Goal: Task Accomplishment & Management: Manage account settings

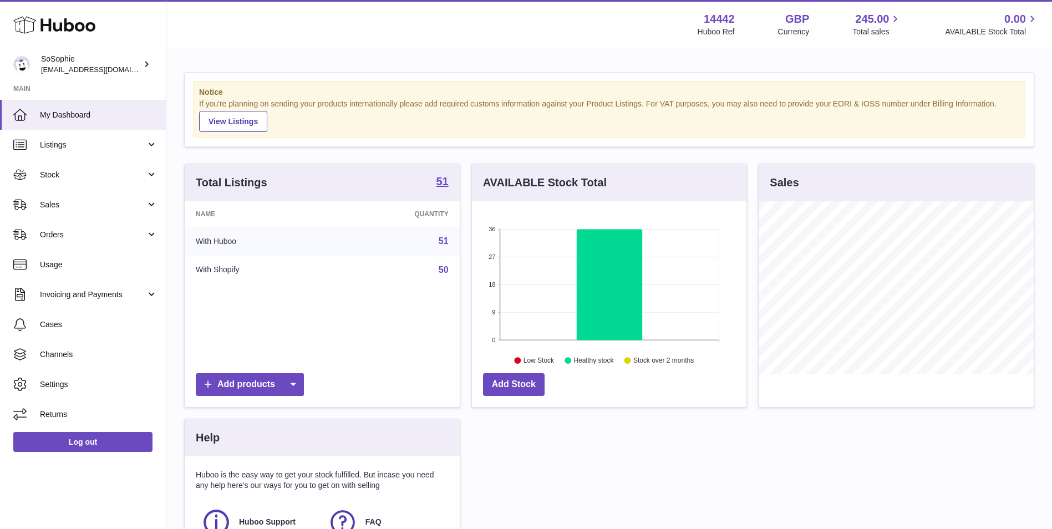
scroll to position [173, 274]
click at [110, 179] on span "Stock" at bounding box center [93, 175] width 106 height 11
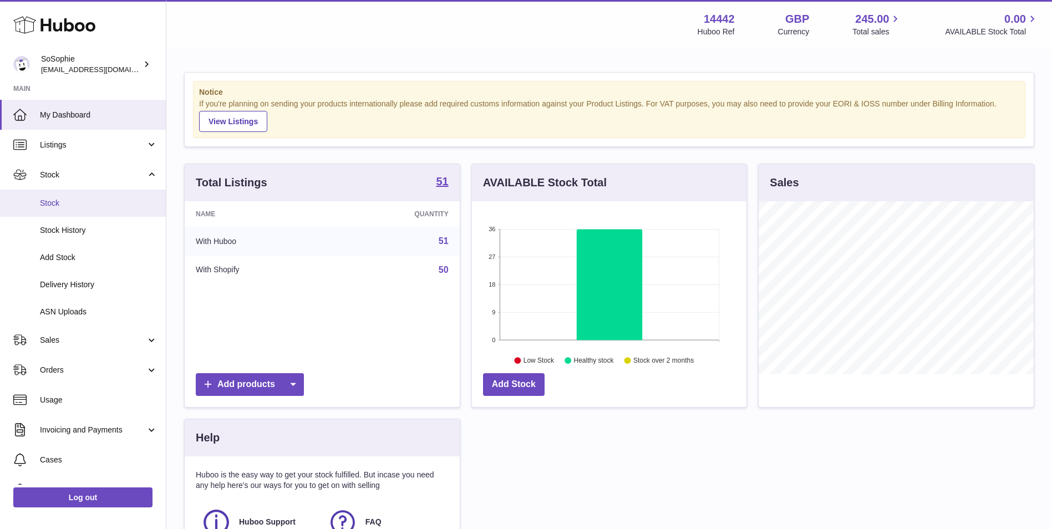
click at [106, 201] on span "Stock" at bounding box center [99, 203] width 118 height 11
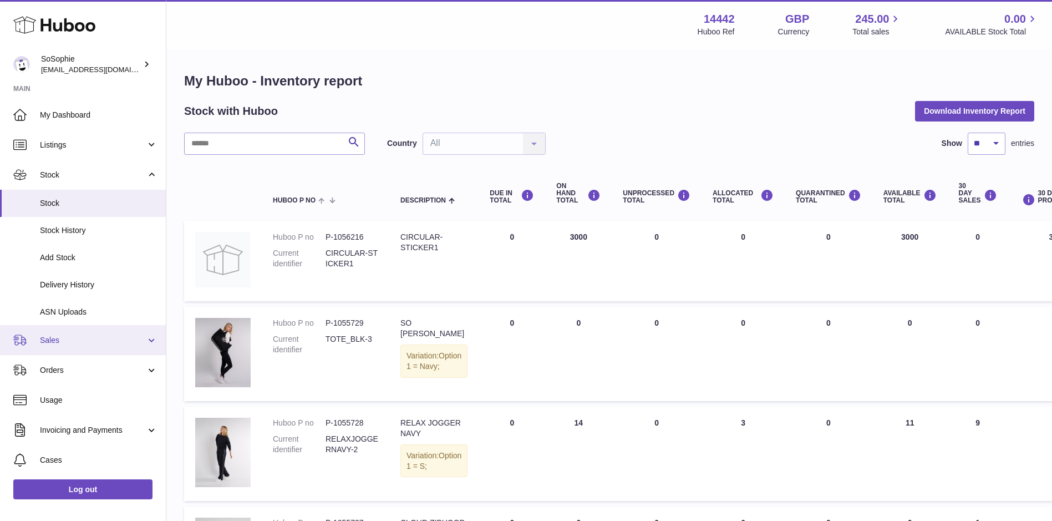
click at [72, 337] on span "Sales" at bounding box center [93, 340] width 106 height 11
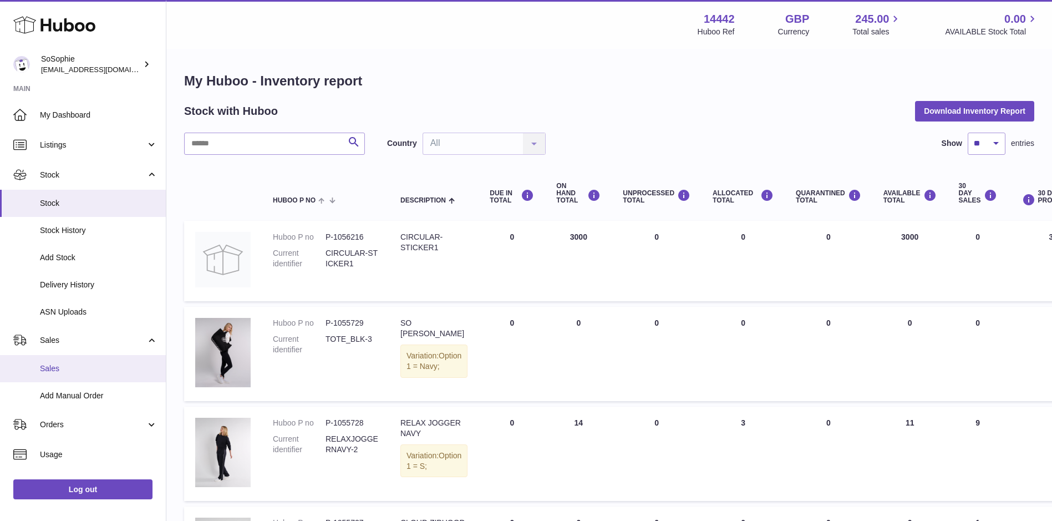
click at [75, 371] on span "Sales" at bounding box center [99, 368] width 118 height 11
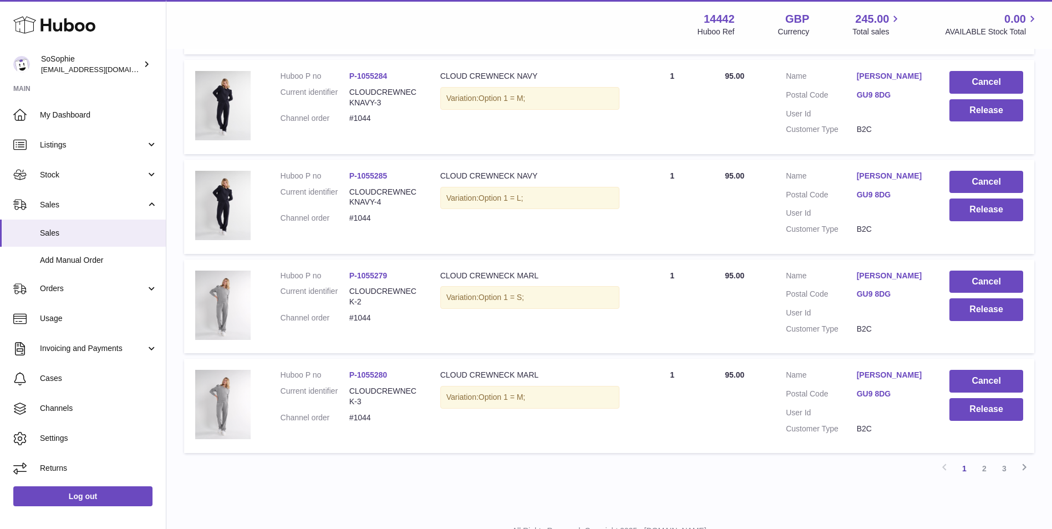
scroll to position [863, 0]
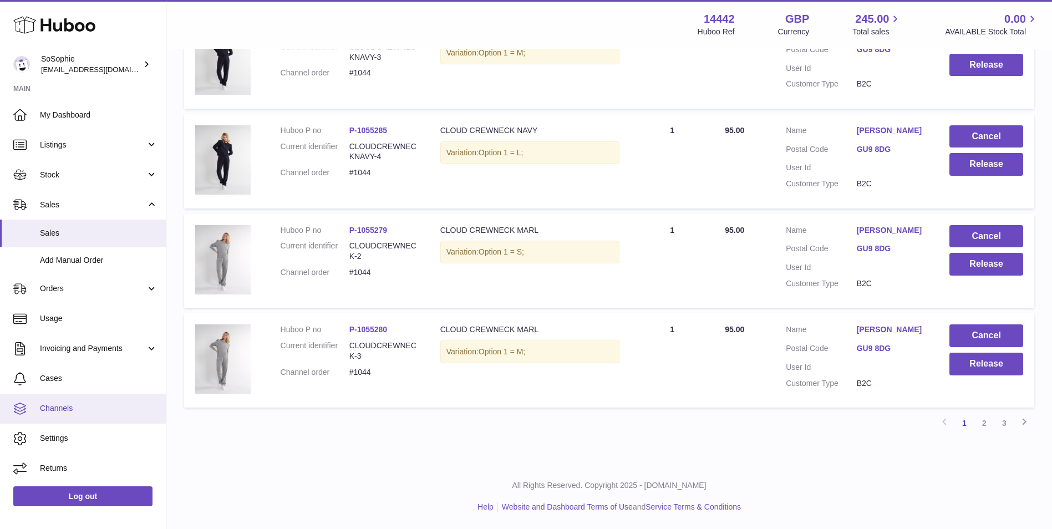
click at [75, 409] on span "Channels" at bounding box center [99, 408] width 118 height 11
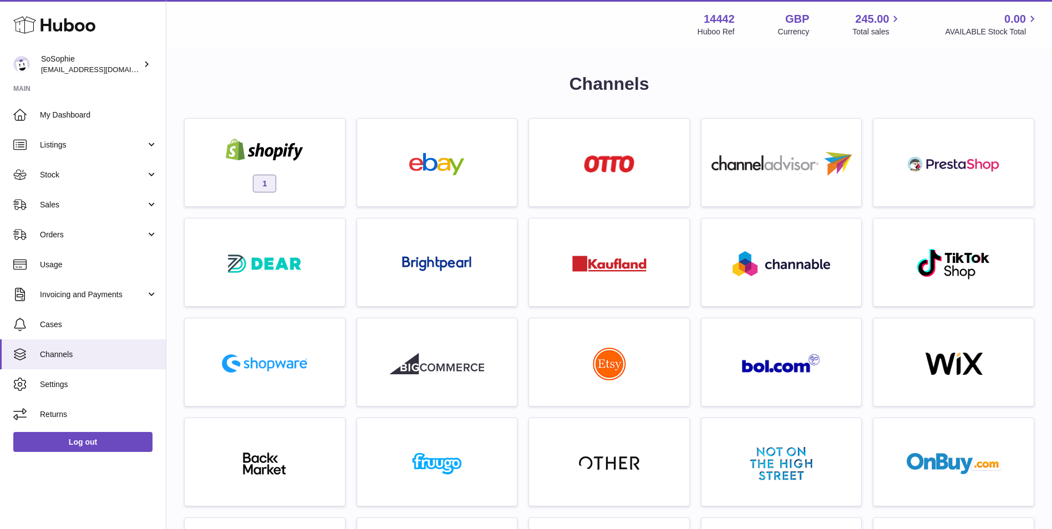
click at [269, 169] on div "1" at bounding box center [264, 165] width 149 height 71
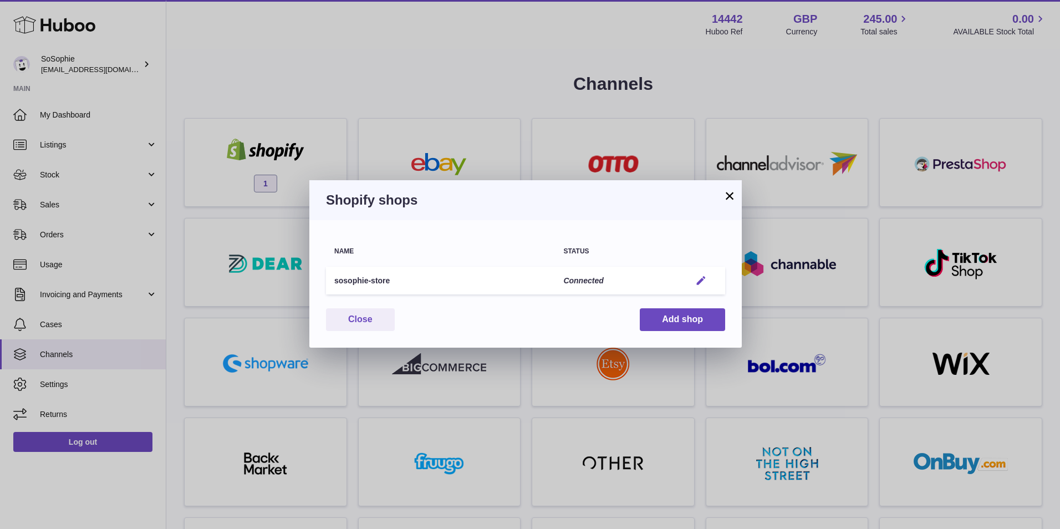
click at [705, 279] on em "button" at bounding box center [701, 281] width 12 height 12
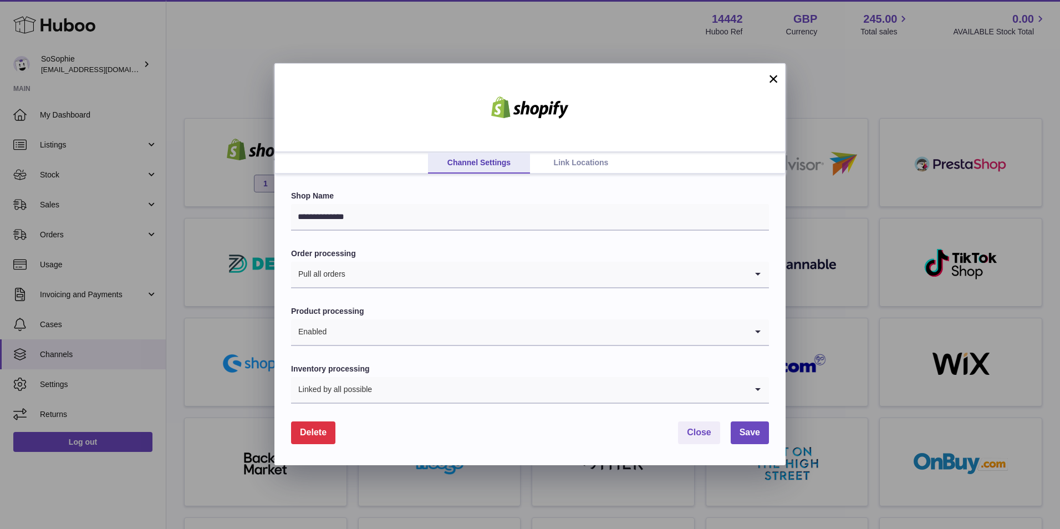
click at [598, 155] on link "Link Locations" at bounding box center [581, 162] width 102 height 21
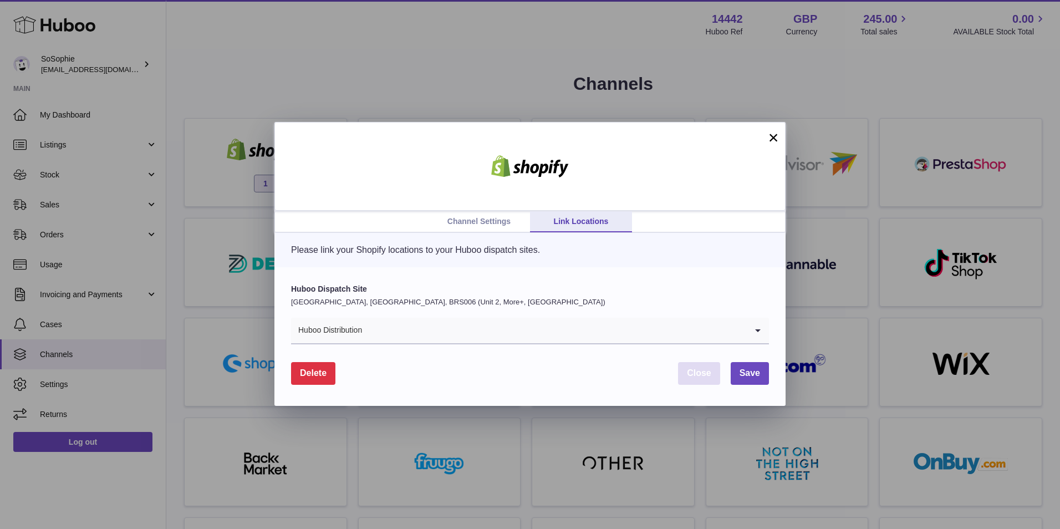
click at [704, 374] on span "Close" at bounding box center [699, 372] width 24 height 9
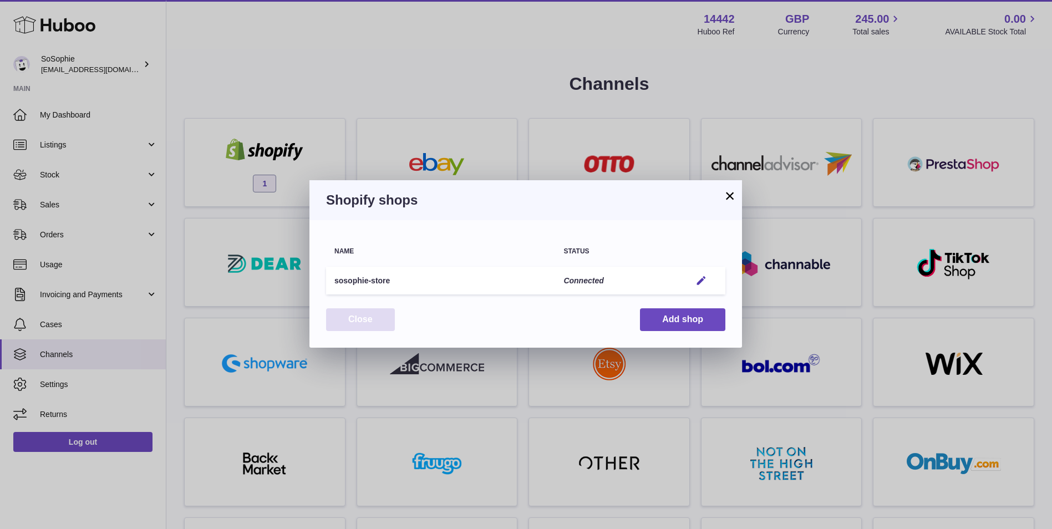
click at [373, 311] on button "Close" at bounding box center [360, 319] width 69 height 23
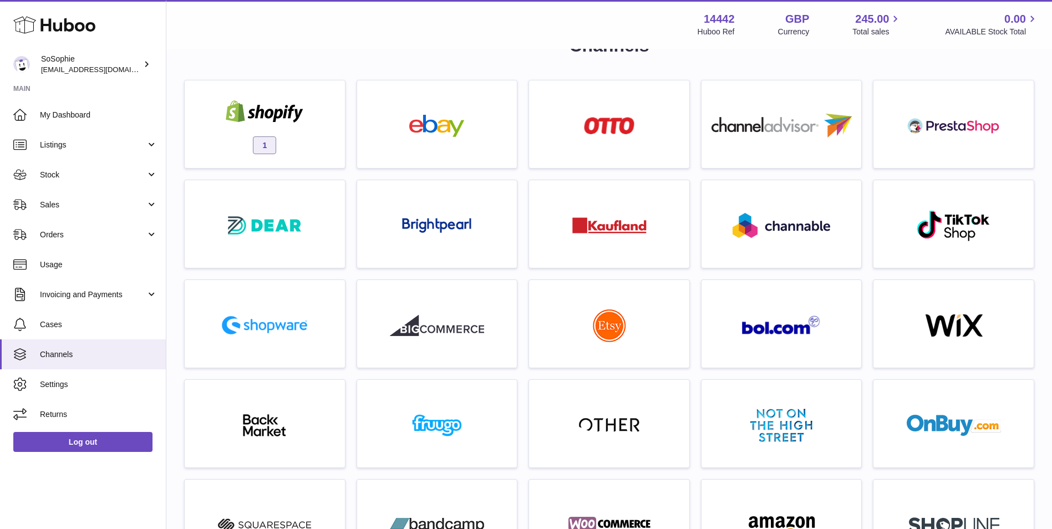
scroll to position [93, 0]
